Goal: Transaction & Acquisition: Purchase product/service

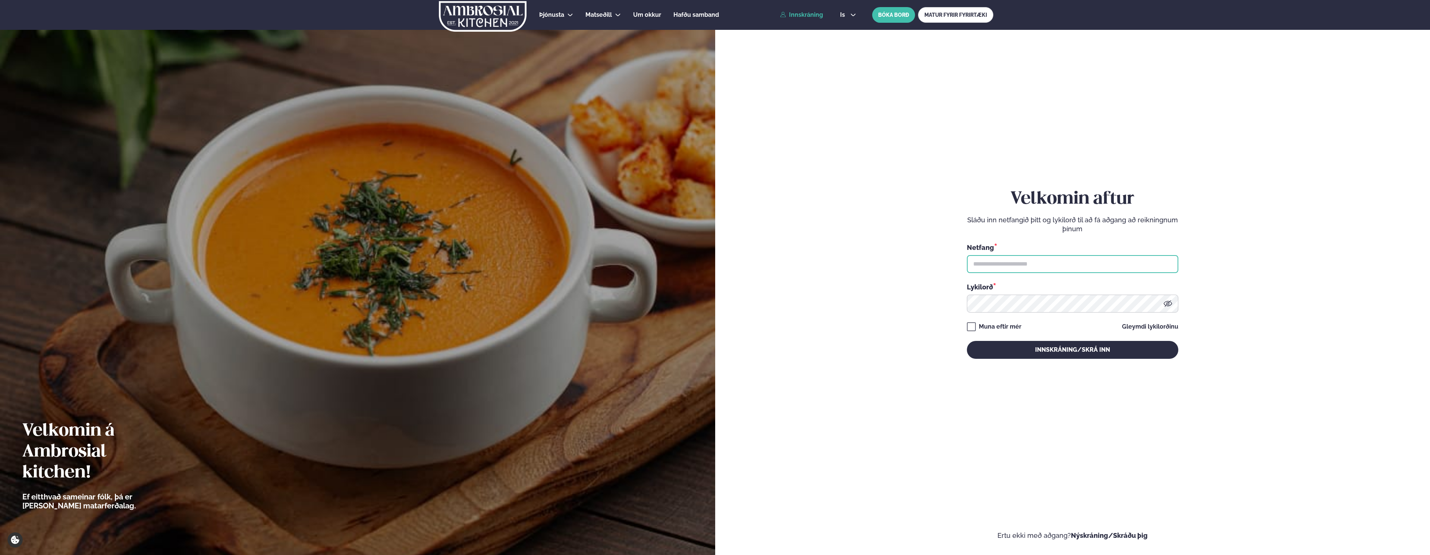
click at [987, 261] on input "text" at bounding box center [1072, 264] width 211 height 18
type input "**********"
click at [967, 341] on button "Innskráning/Skrá inn" at bounding box center [1072, 350] width 211 height 18
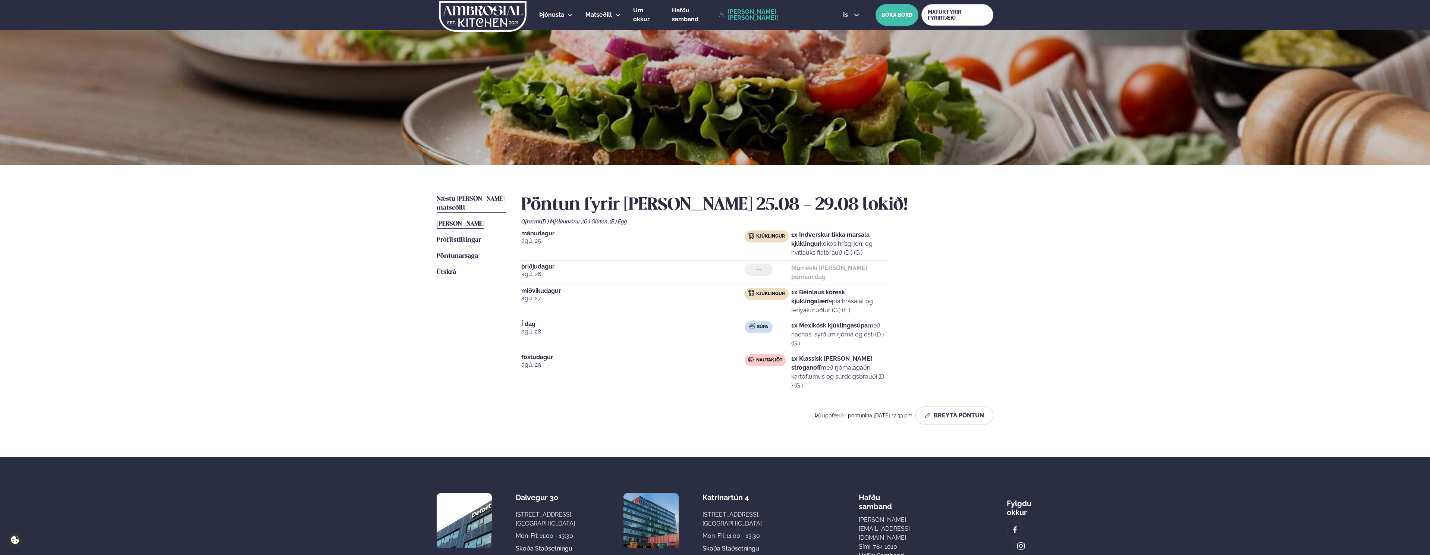
click at [441, 199] on span "Næstu [PERSON_NAME] matseðill" at bounding box center [471, 203] width 68 height 15
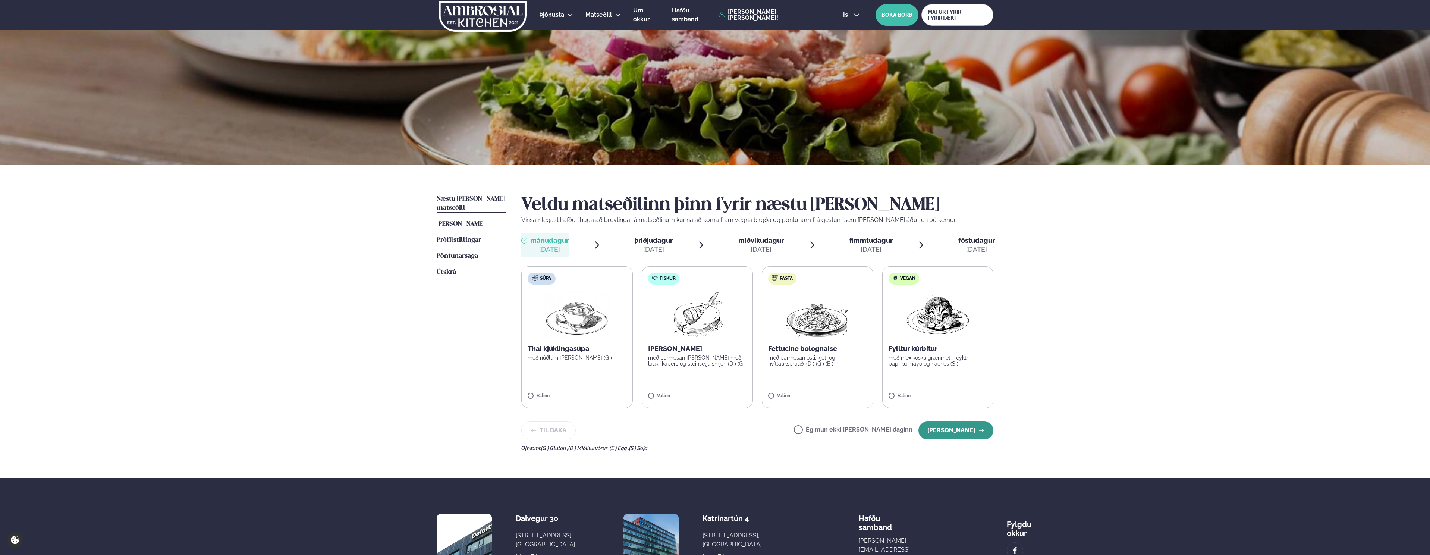
click at [931, 429] on button "[PERSON_NAME]" at bounding box center [955, 430] width 75 height 18
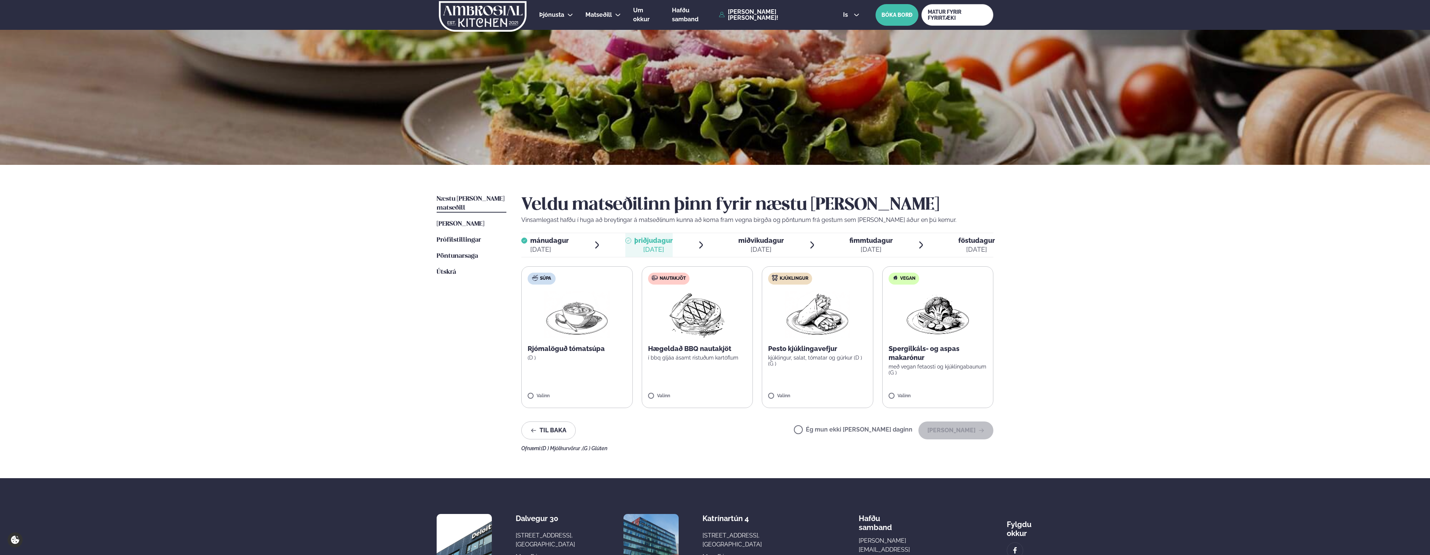
click at [677, 337] on img at bounding box center [697, 314] width 66 height 48
click at [937, 431] on button "[PERSON_NAME]" at bounding box center [955, 430] width 75 height 18
click at [656, 324] on label "Kjúklingur Stökkir kjúklingabitar með sweet chili og buffalo sósu, kartöflugrat…" at bounding box center [697, 337] width 111 height 142
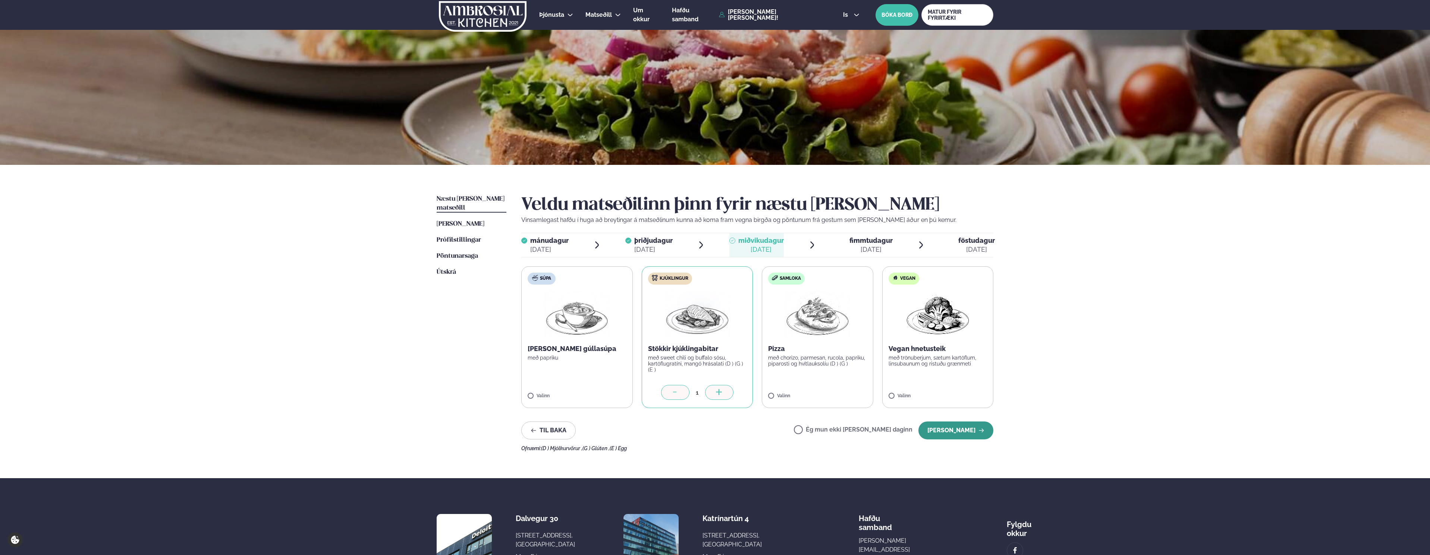
click at [939, 429] on button "[PERSON_NAME]" at bounding box center [955, 430] width 75 height 18
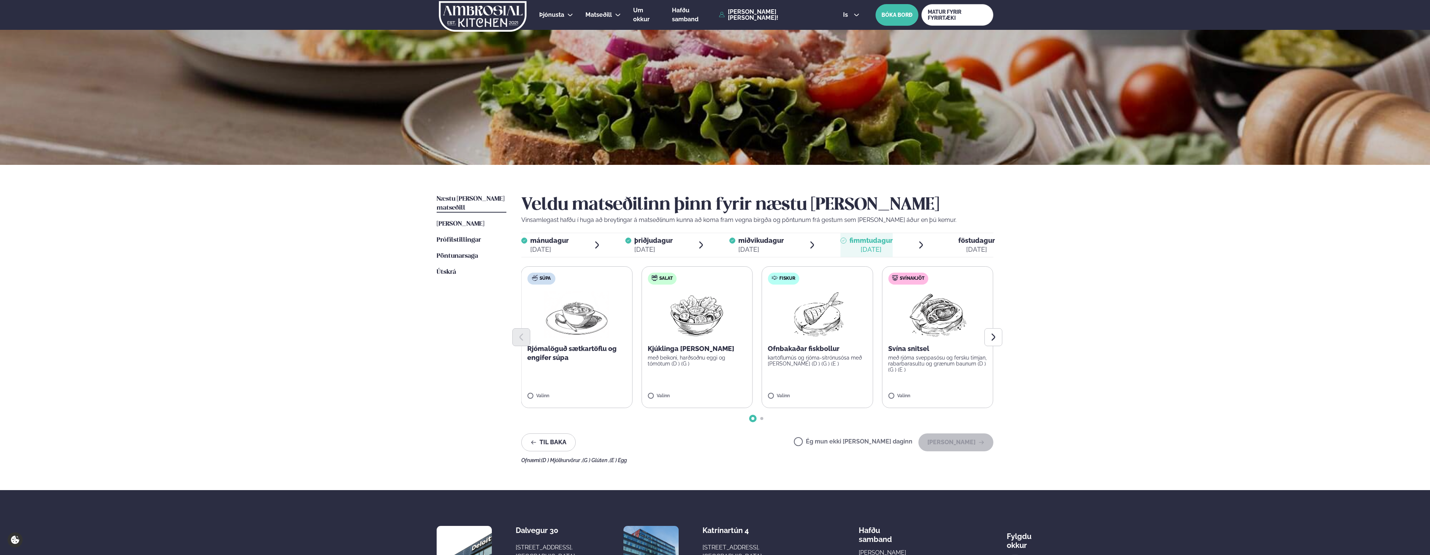
click at [912, 357] on p "með rjóma sveppasósu og fersku timjan, rabarbarasultu og grænum baunum (D ) (G …" at bounding box center [937, 364] width 98 height 18
click at [934, 356] on p "með rjóma sveppasósu og fersku timjan, rabarbarasultu og grænum baunum (D ) (G …" at bounding box center [937, 364] width 99 height 18
click at [936, 443] on button "[PERSON_NAME]" at bounding box center [955, 442] width 75 height 18
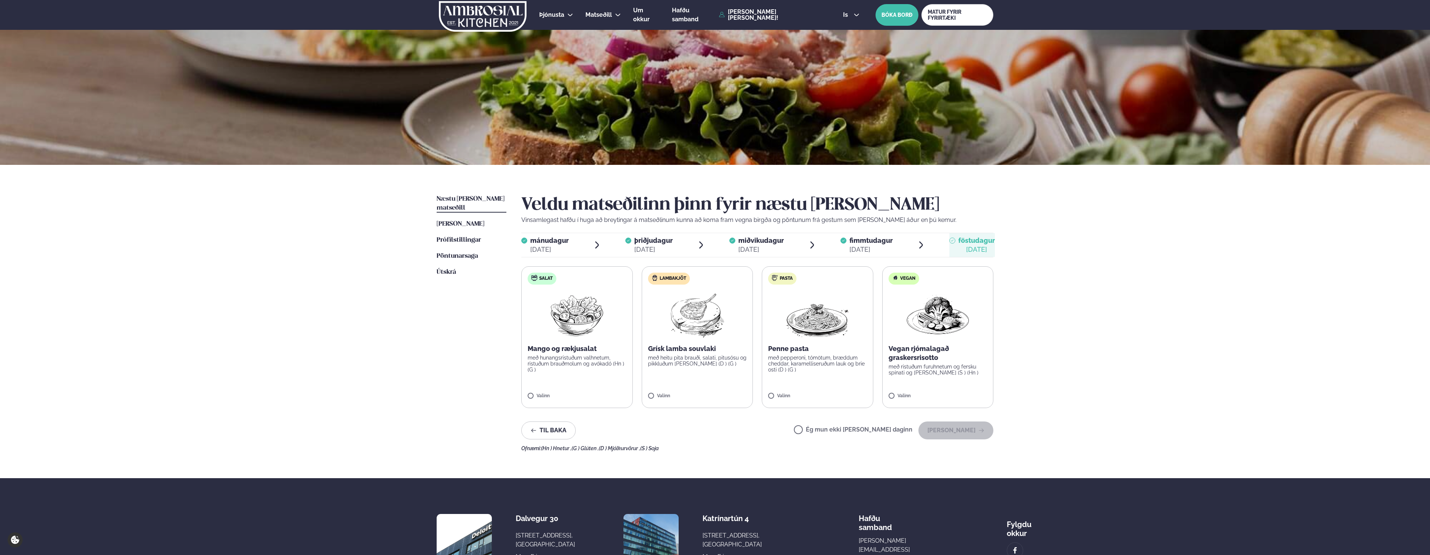
click at [826, 337] on img at bounding box center [817, 314] width 66 height 48
click at [944, 431] on button "[PERSON_NAME]" at bounding box center [955, 430] width 75 height 18
